Goal: Find specific page/section: Find specific page/section

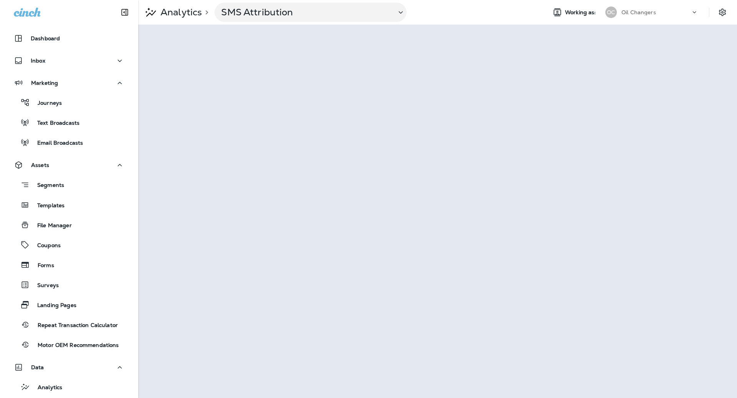
scroll to position [3, 0]
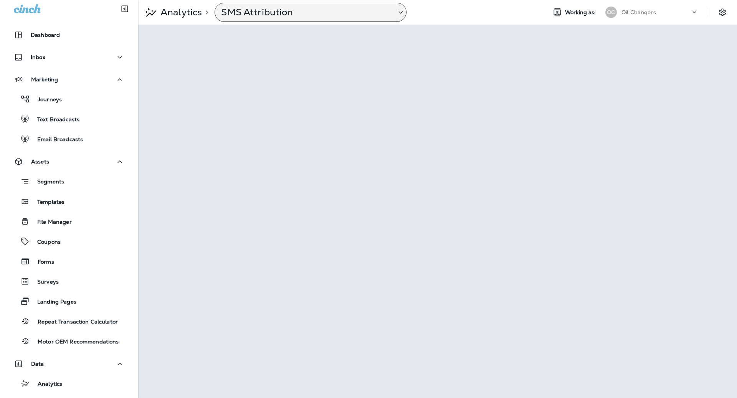
click at [339, 13] on p "SMS Attribution" at bounding box center [305, 13] width 169 height 12
click at [333, 11] on p "SMS Attribution" at bounding box center [305, 13] width 169 height 12
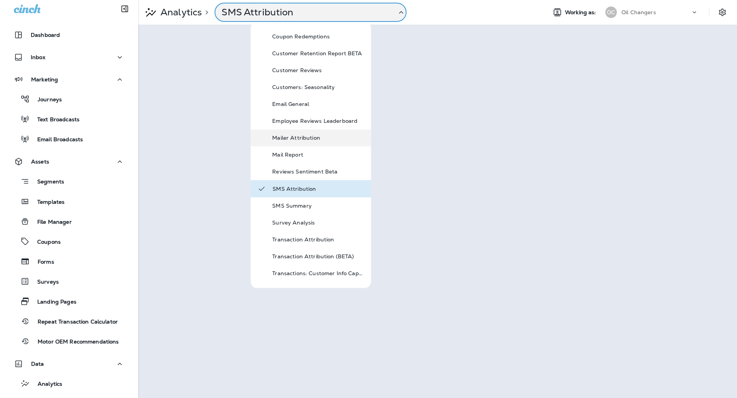
click at [315, 145] on div "Mailer Attribution" at bounding box center [311, 137] width 120 height 17
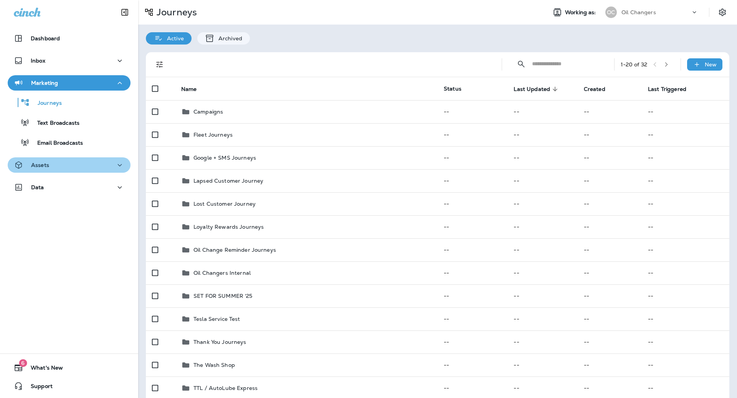
click at [59, 168] on div "Assets" at bounding box center [69, 165] width 111 height 10
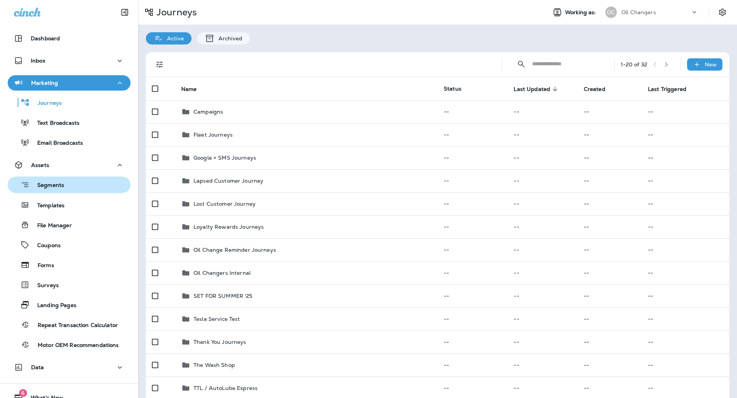
click at [60, 185] on p "Segments" at bounding box center [47, 186] width 35 height 8
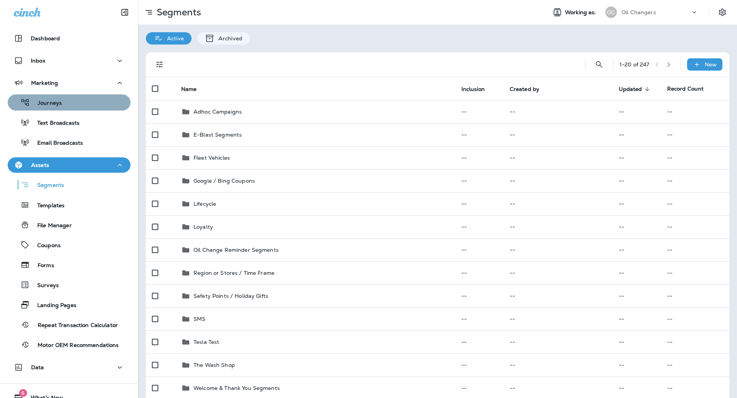
click at [86, 102] on div "Journeys" at bounding box center [69, 103] width 117 height 12
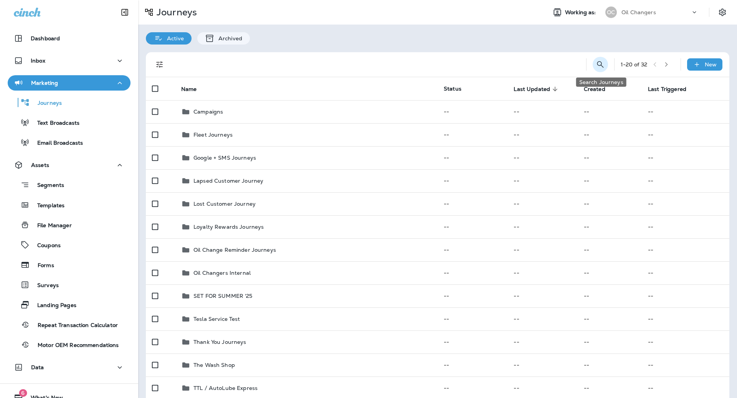
click at [604, 59] on button "Search Journeys" at bounding box center [600, 64] width 15 height 15
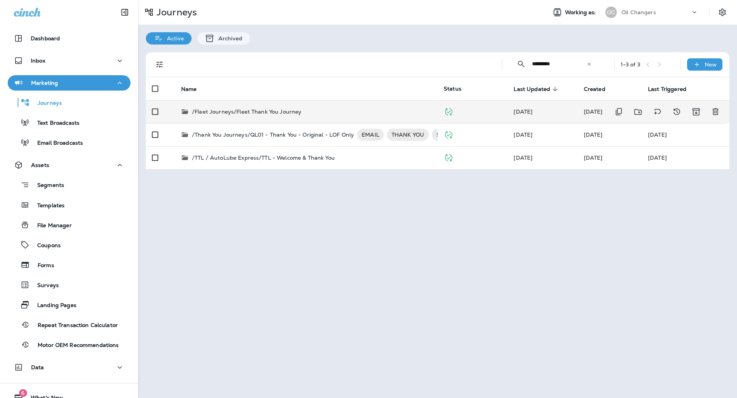
type input "*********"
click at [271, 106] on td "/Fleet Journeys/Fleet Thank You Journey" at bounding box center [306, 111] width 262 height 23
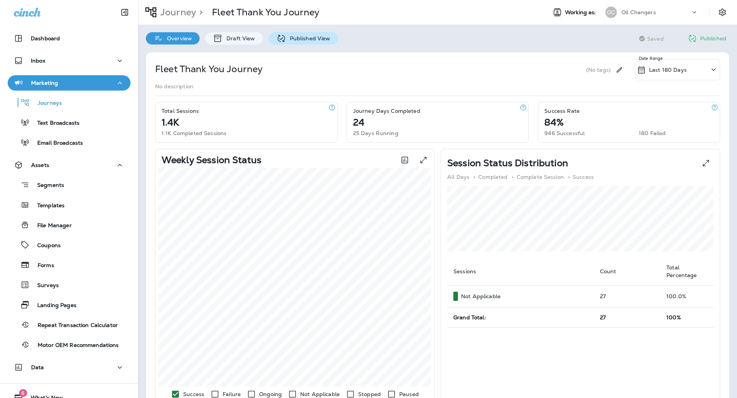
click at [309, 43] on div "Published View" at bounding box center [303, 38] width 69 height 12
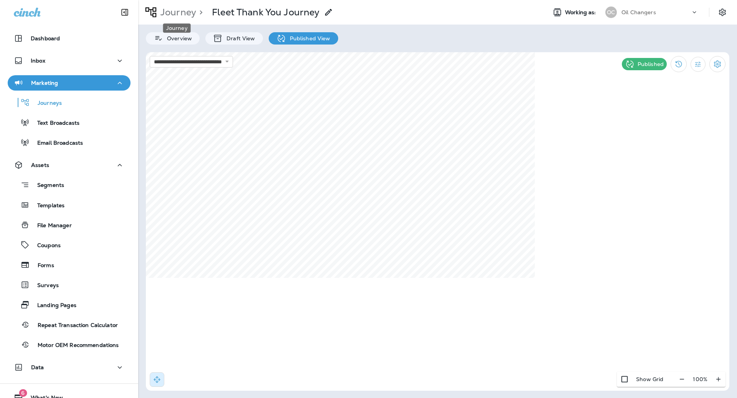
click at [165, 14] on p "Journey" at bounding box center [176, 13] width 39 height 12
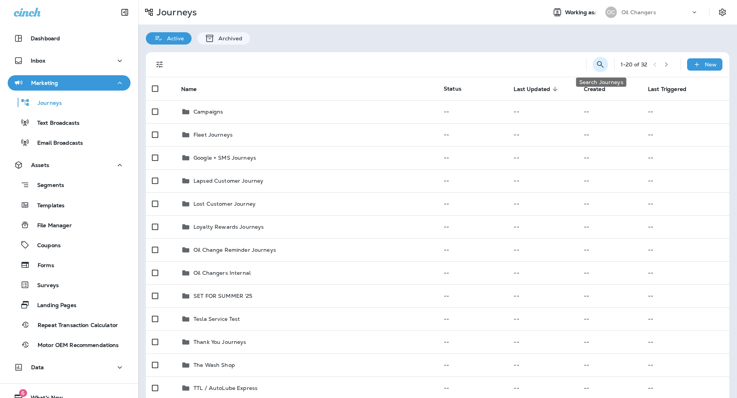
click at [604, 69] on icon "Search Journeys" at bounding box center [600, 64] width 9 height 9
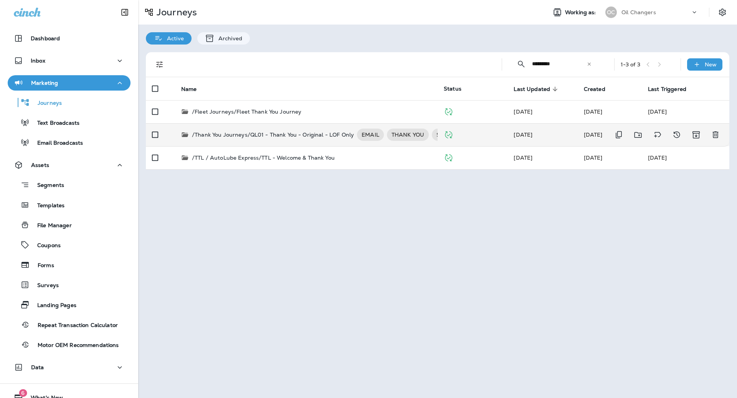
type input "*********"
click at [332, 136] on p "/Thank You Journeys/QL01 - Thank You - Original - LOF Only" at bounding box center [273, 135] width 162 height 12
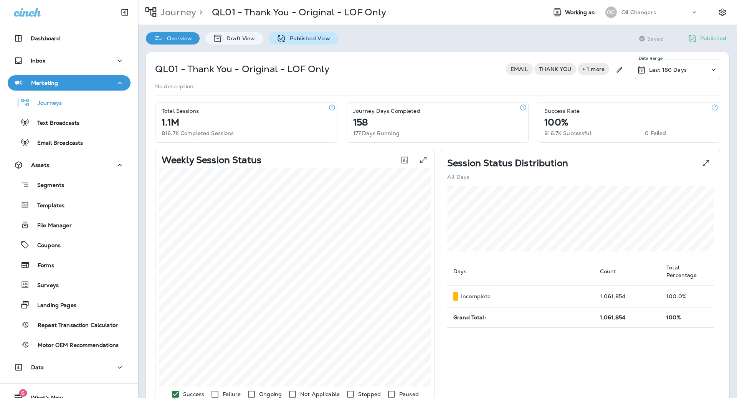
click at [310, 40] on p "Published View" at bounding box center [308, 38] width 45 height 6
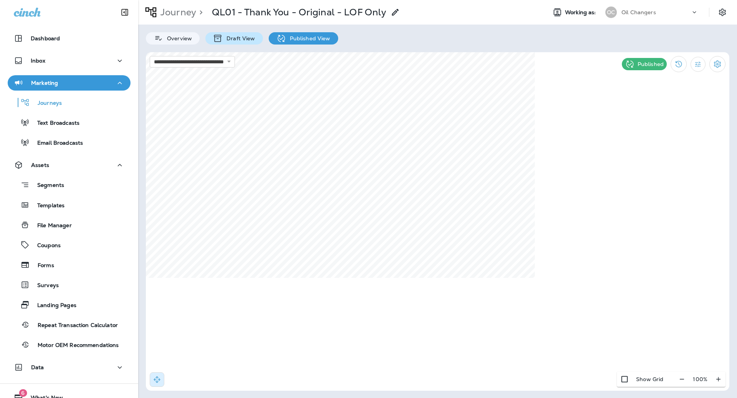
click at [251, 38] on p "Draft View" at bounding box center [239, 38] width 32 height 6
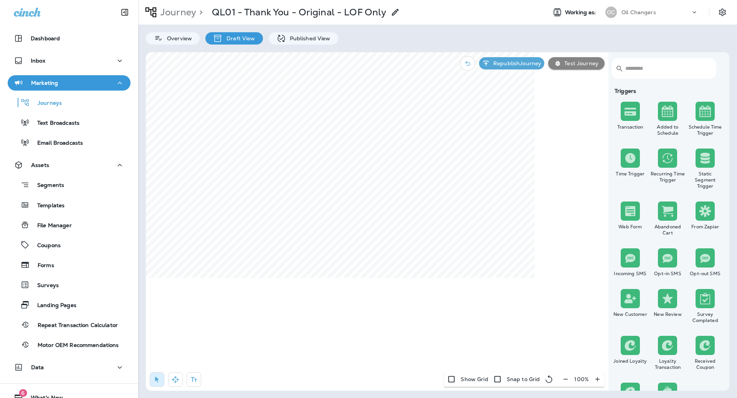
click at [208, 38] on div "Draft View" at bounding box center [233, 38] width 57 height 12
click at [186, 42] on div "Overview" at bounding box center [173, 38] width 54 height 12
